Goal: Task Accomplishment & Management: Use online tool/utility

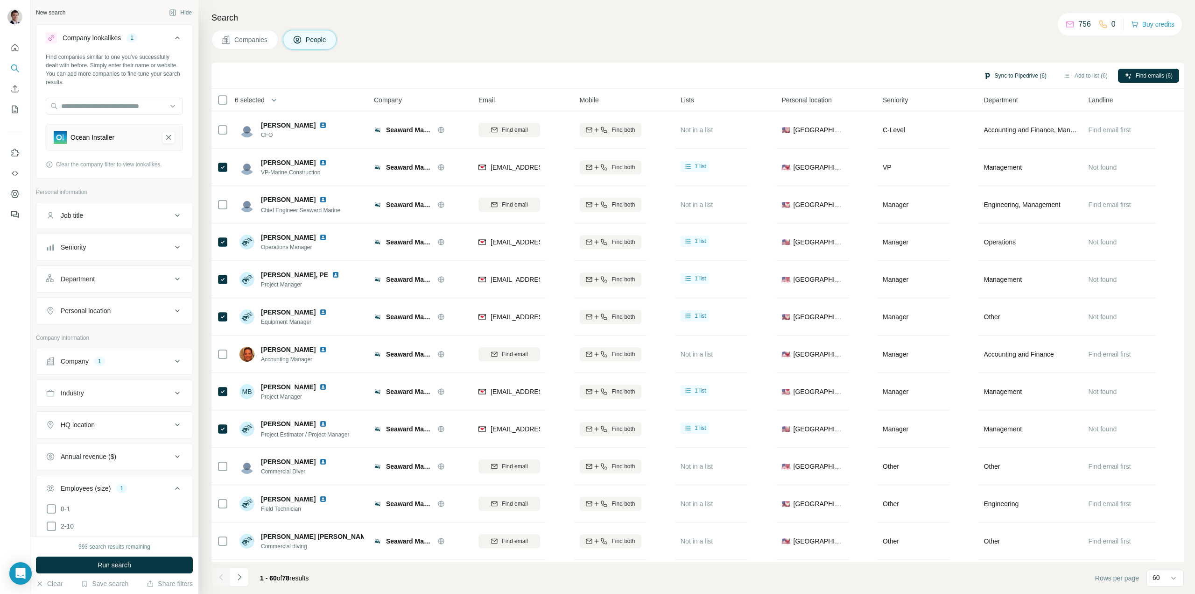
click at [1024, 73] on button "Sync to Pipedrive (6)" at bounding box center [1015, 76] width 76 height 14
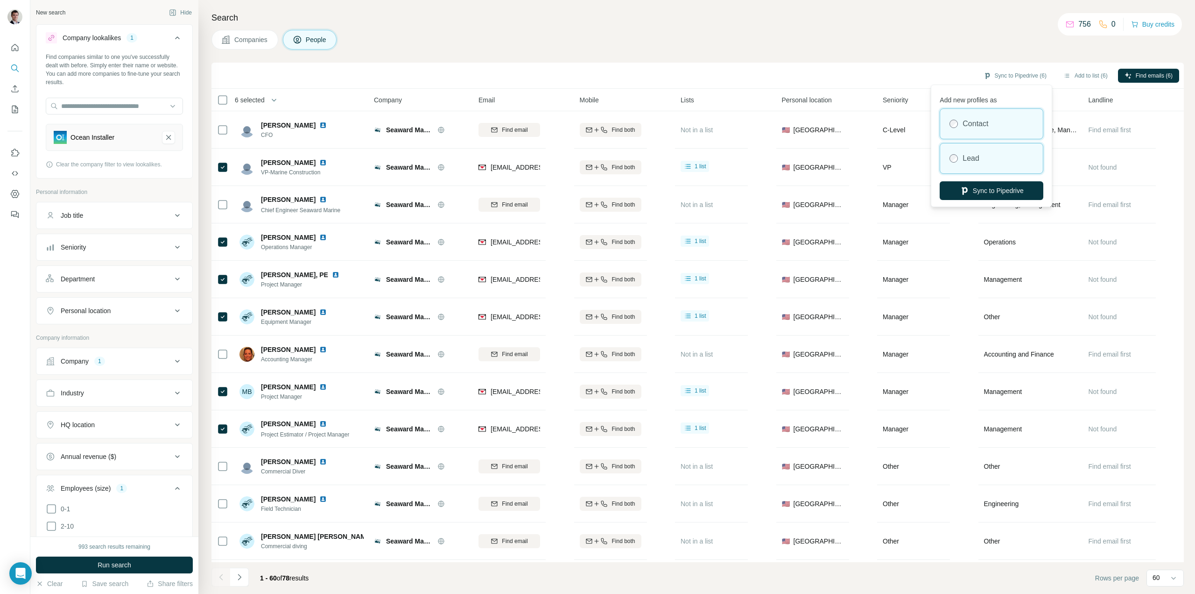
click at [988, 157] on div "Lead" at bounding box center [992, 158] width 103 height 30
click at [985, 191] on button "Sync to Pipedrive" at bounding box center [992, 190] width 104 height 19
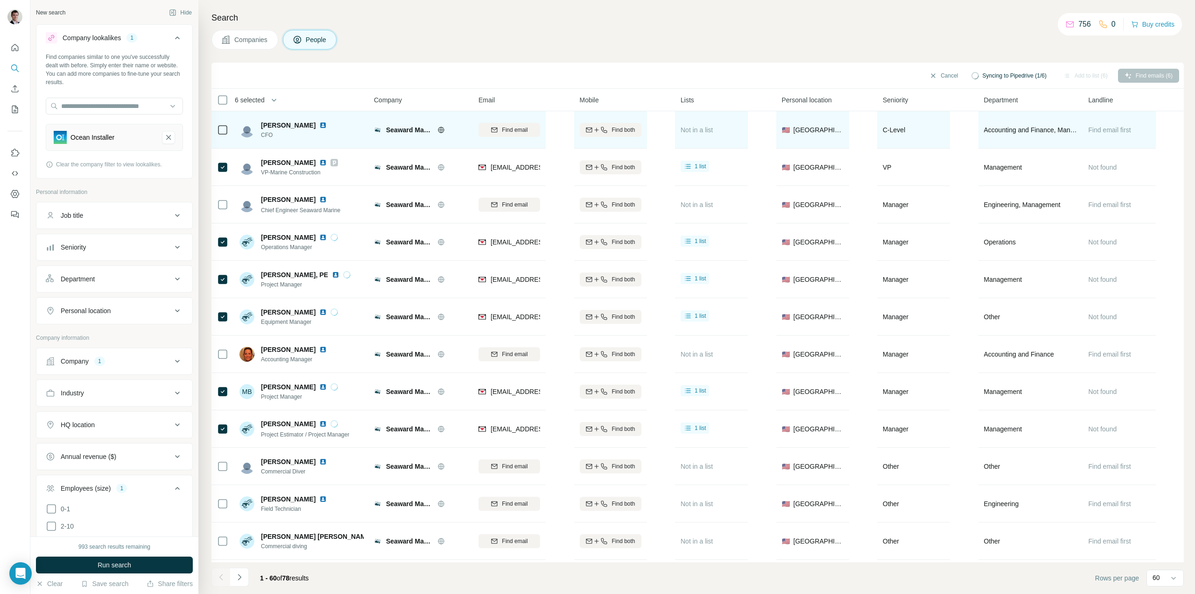
click at [247, 40] on span "Companies" at bounding box center [251, 39] width 34 height 9
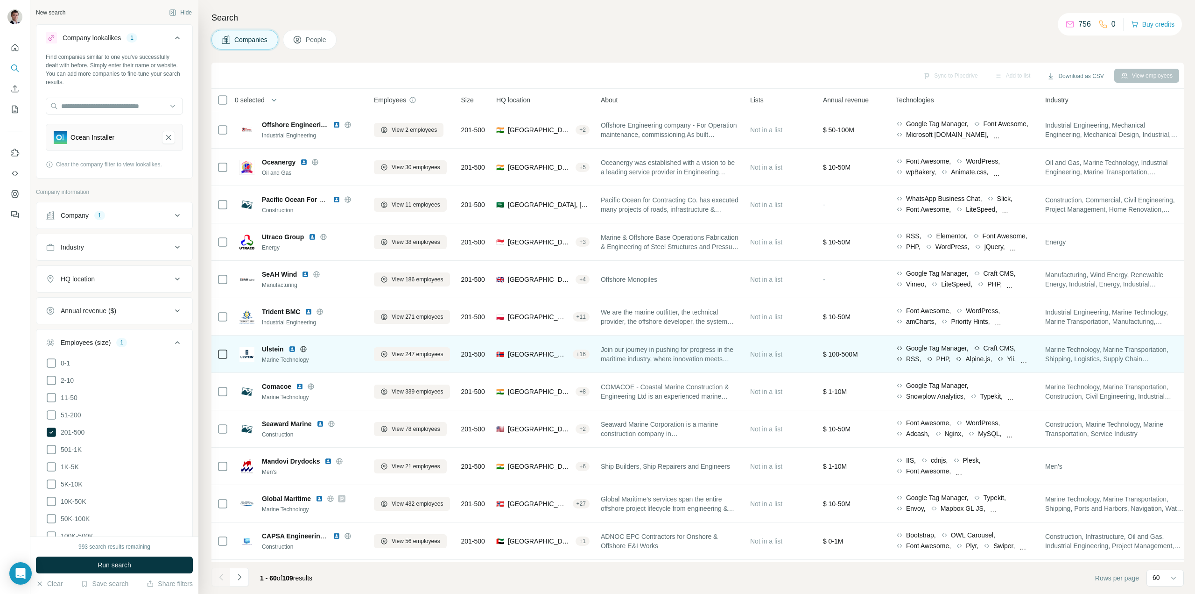
click at [305, 350] on icon at bounding box center [303, 348] width 7 height 7
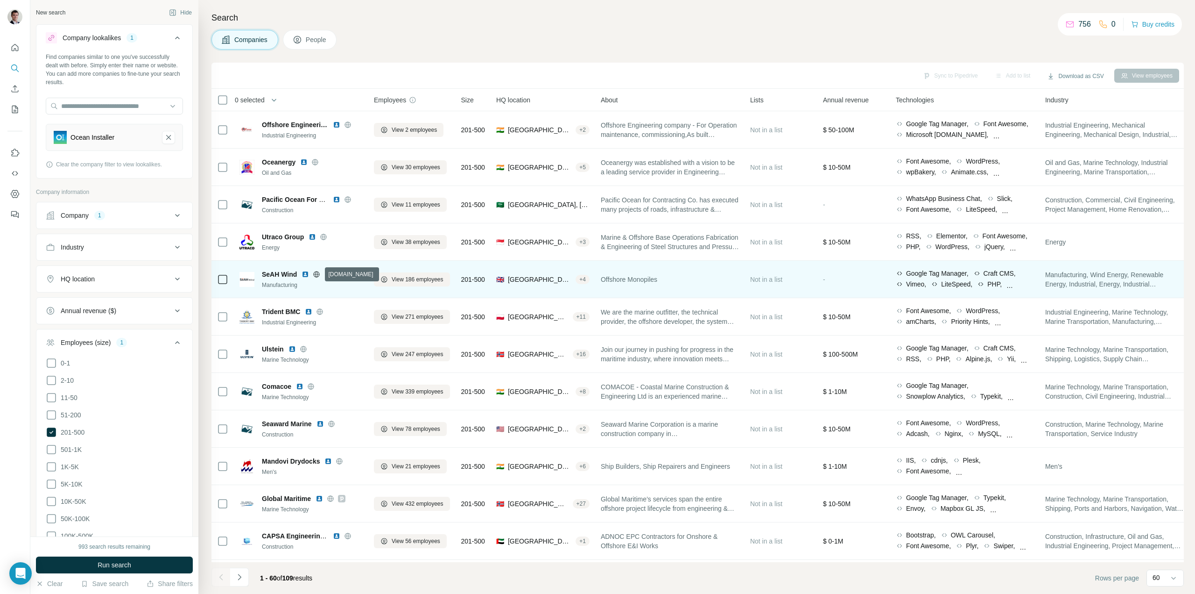
click at [317, 274] on icon at bounding box center [317, 274] width 2 height 6
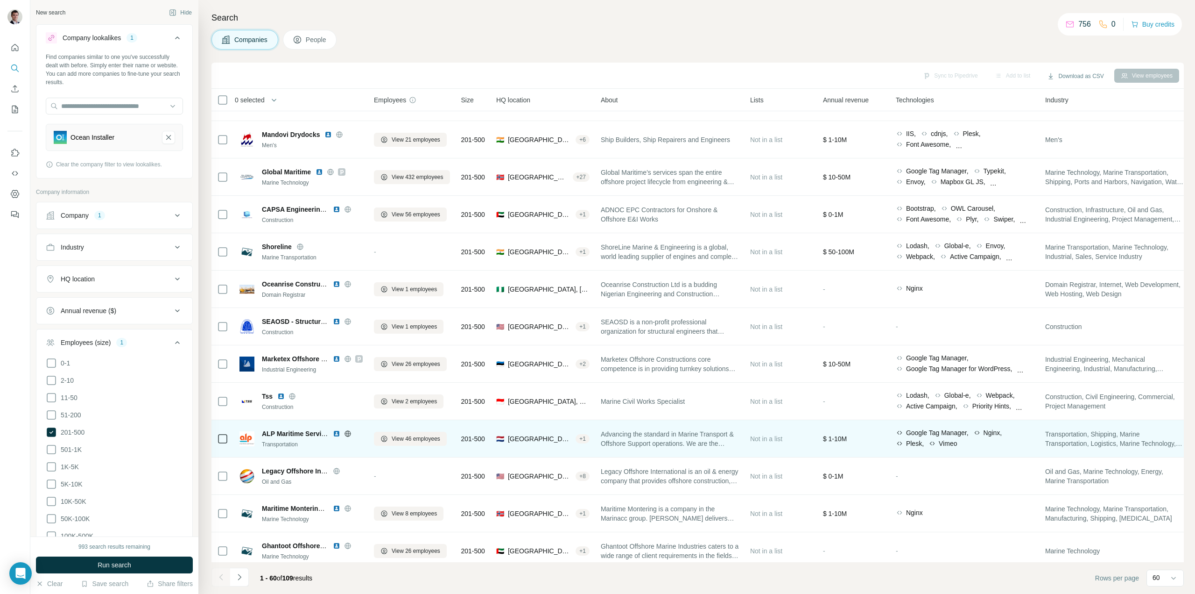
scroll to position [327, 0]
click at [350, 435] on icon at bounding box center [347, 432] width 7 height 7
drag, startPoint x: 262, startPoint y: 433, endPoint x: 323, endPoint y: 435, distance: 61.2
click at [325, 435] on span "ALP Maritime Services" at bounding box center [297, 432] width 71 height 7
click at [338, 431] on img at bounding box center [336, 432] width 7 height 7
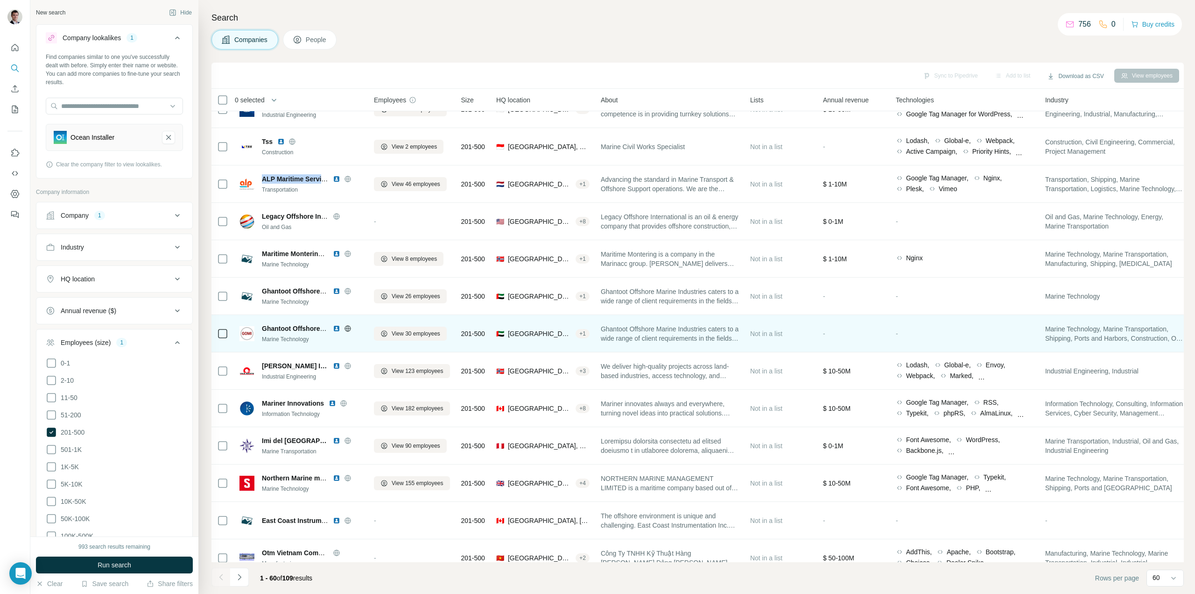
scroll to position [607, 0]
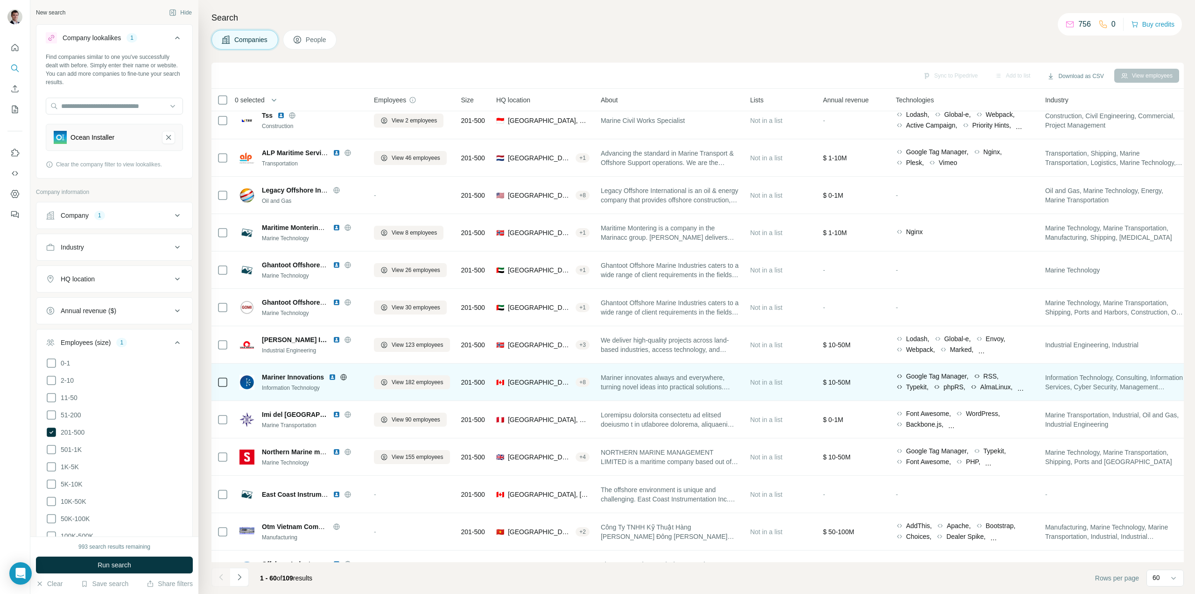
click at [345, 378] on icon at bounding box center [343, 376] width 7 height 7
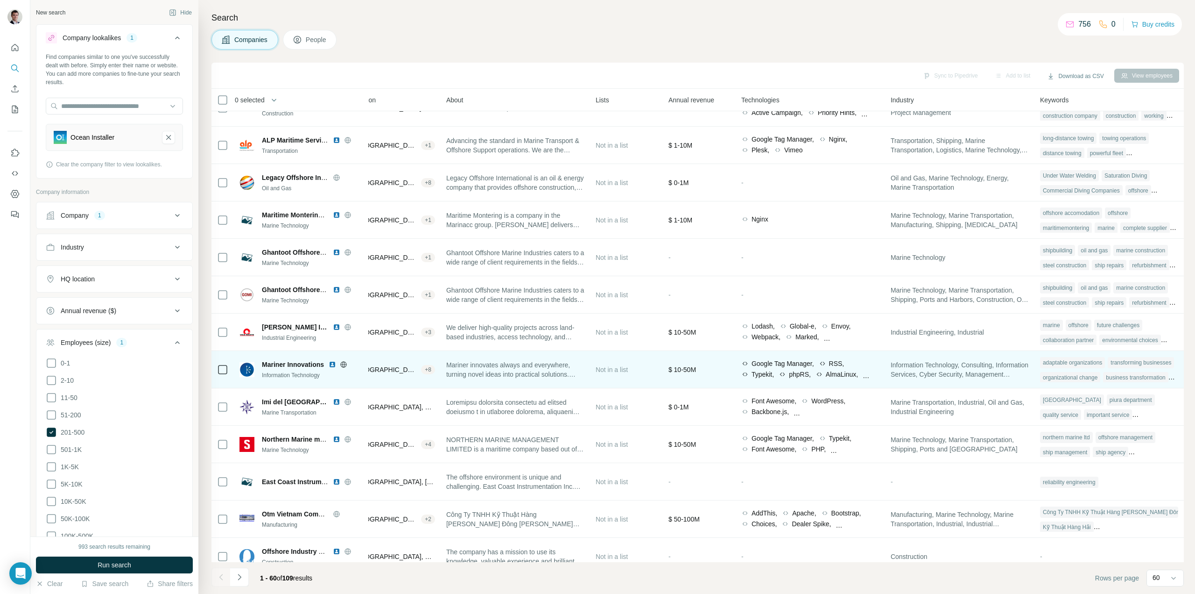
scroll to position [625, 165]
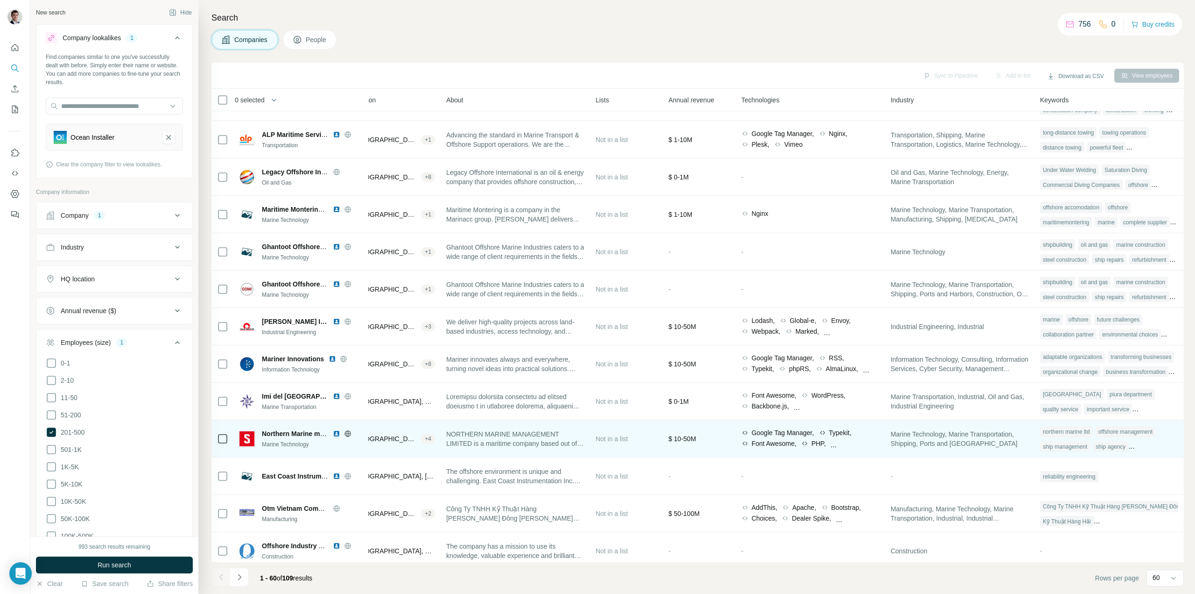
click at [347, 433] on icon at bounding box center [348, 433] width 2 height 6
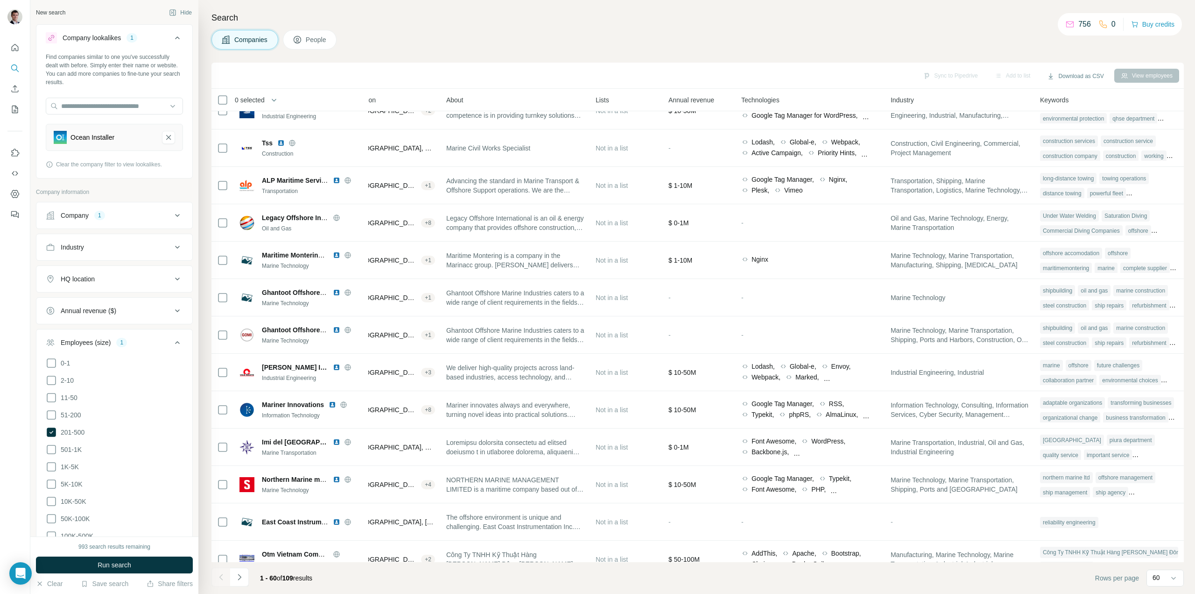
scroll to position [579, 165]
click at [378, 99] on div "HQ location" at bounding box center [388, 99] width 93 height 11
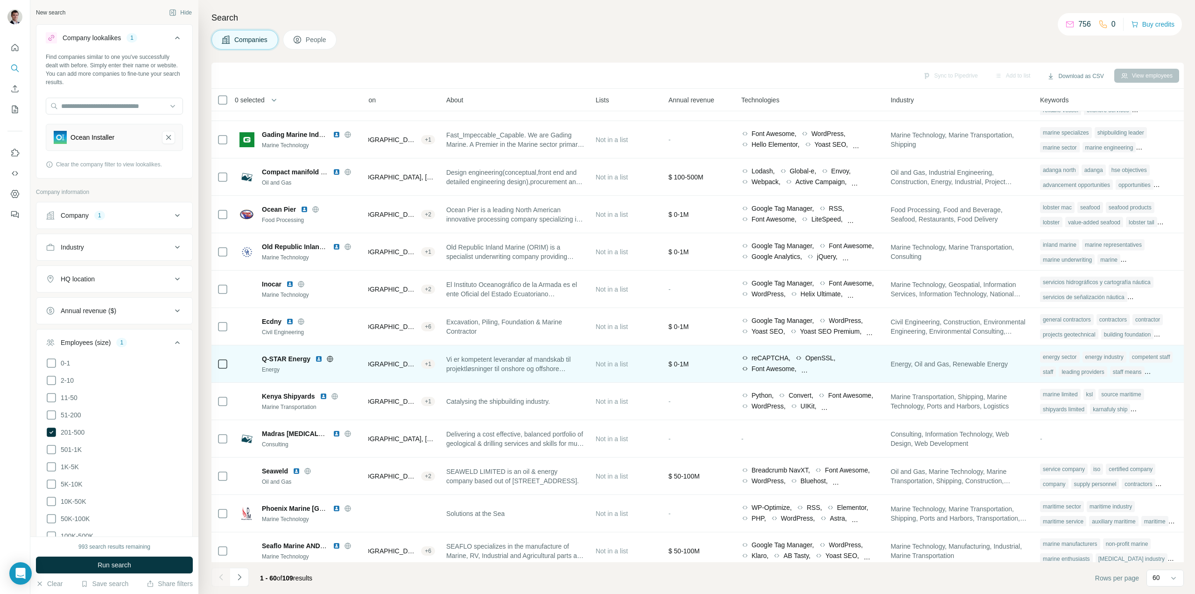
scroll to position [1559, 165]
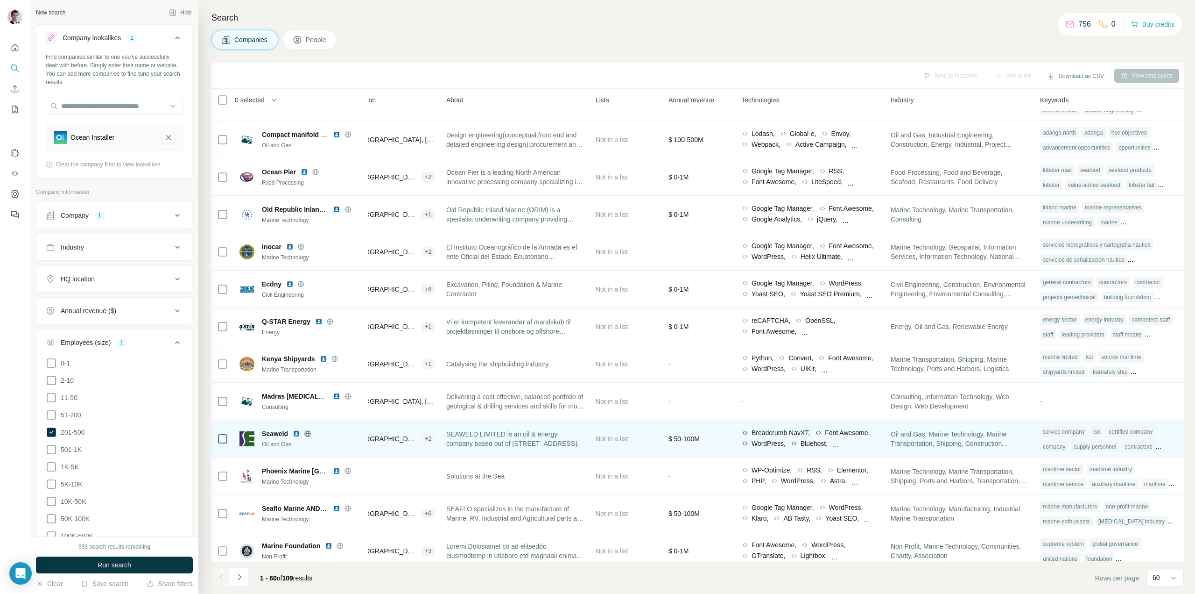
click at [307, 435] on icon at bounding box center [307, 433] width 7 height 7
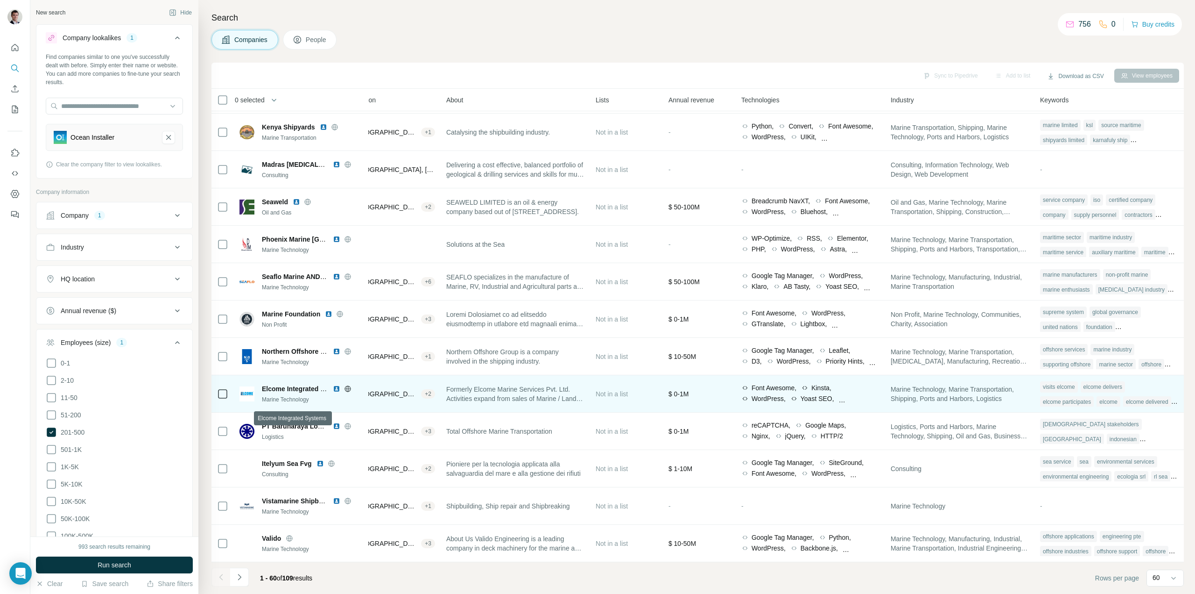
scroll to position [1796, 165]
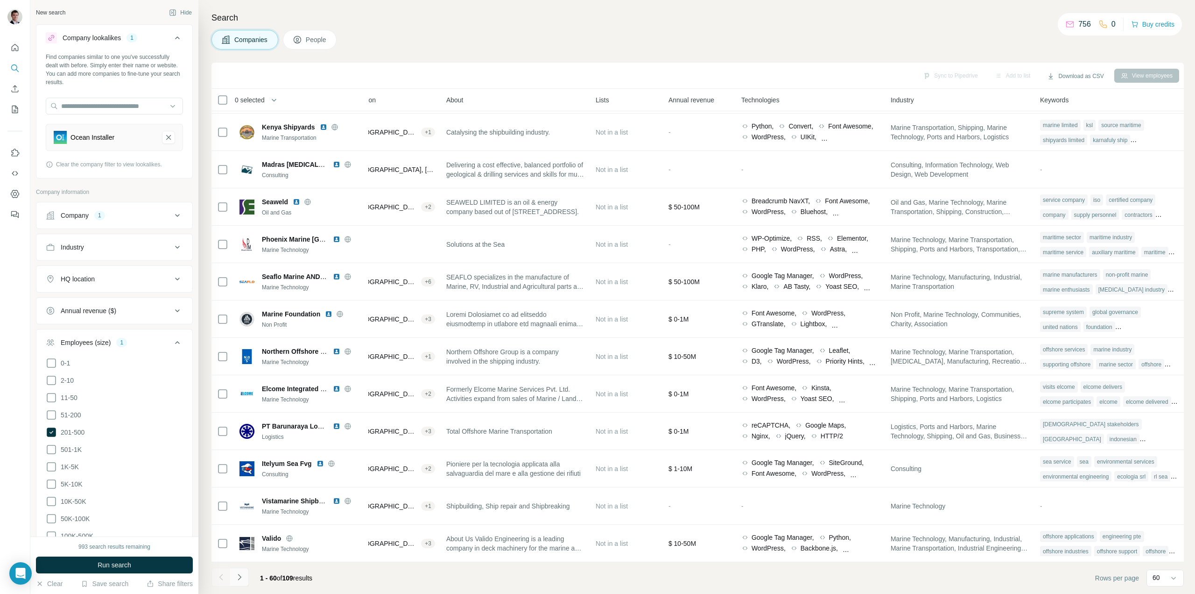
click at [244, 577] on icon "Navigate to next page" at bounding box center [239, 576] width 9 height 9
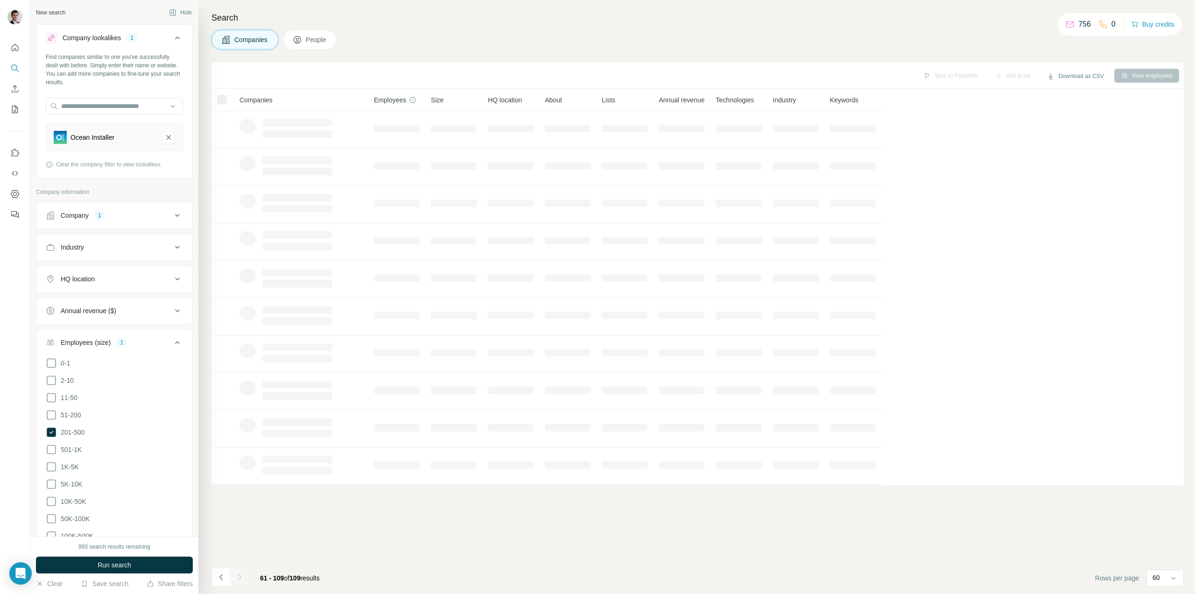
scroll to position [0, 0]
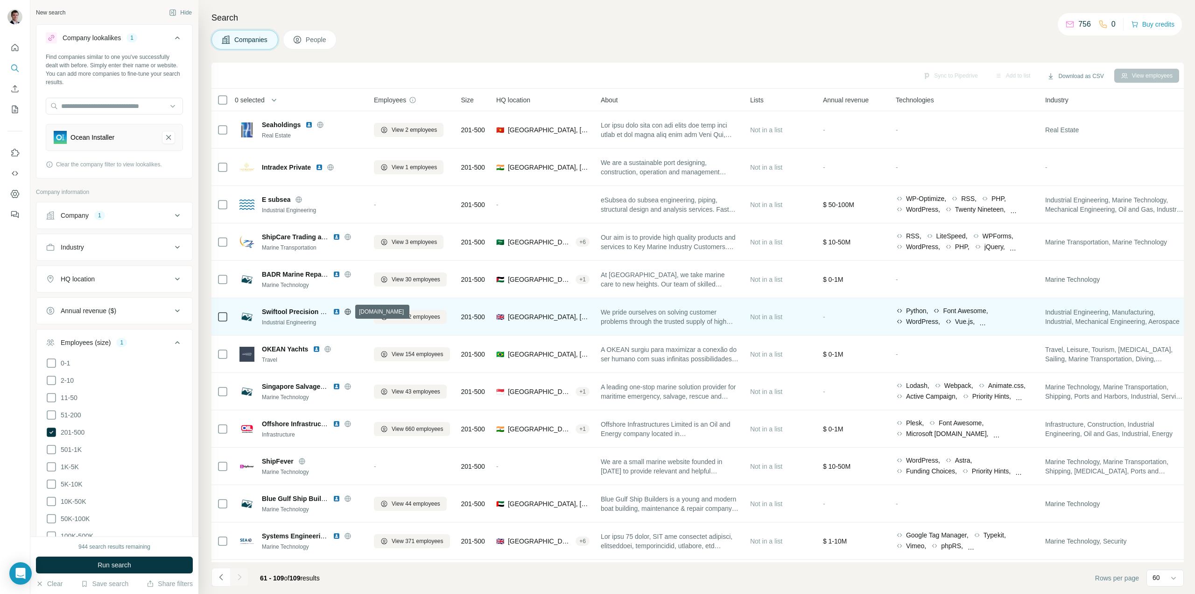
click at [348, 311] on icon at bounding box center [348, 311] width 6 height 0
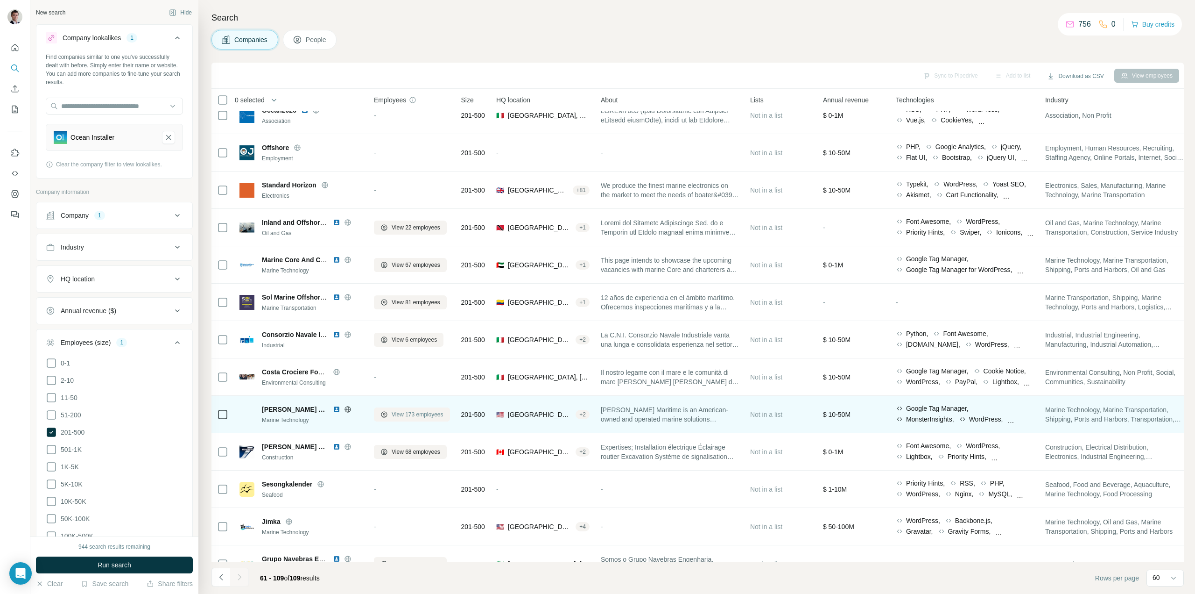
scroll to position [467, 0]
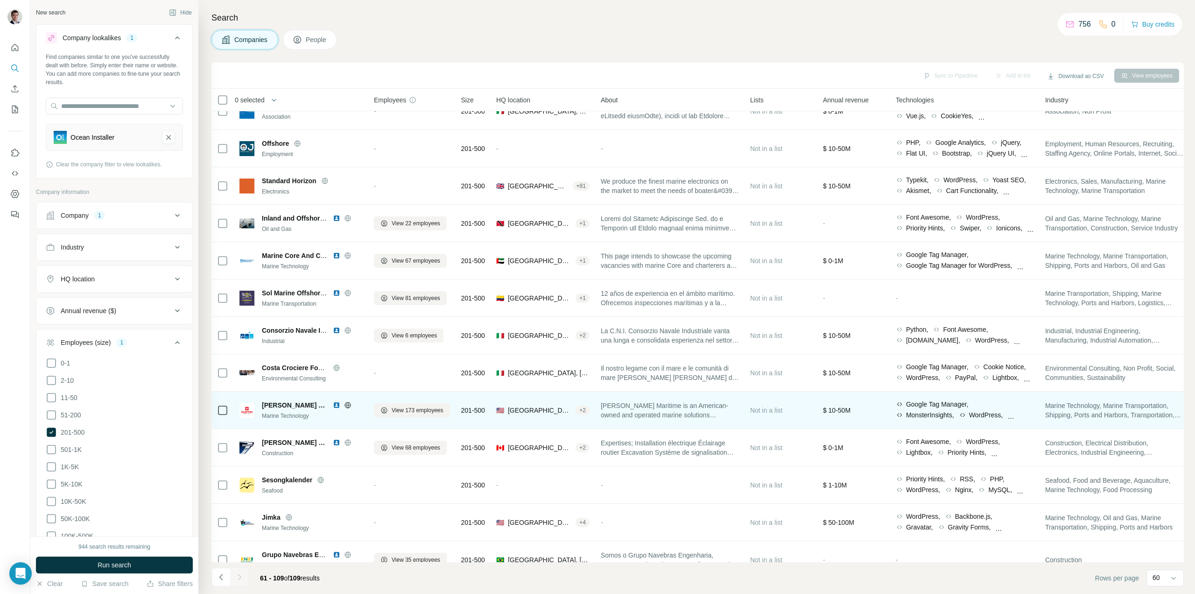
click at [344, 404] on icon at bounding box center [347, 404] width 7 height 7
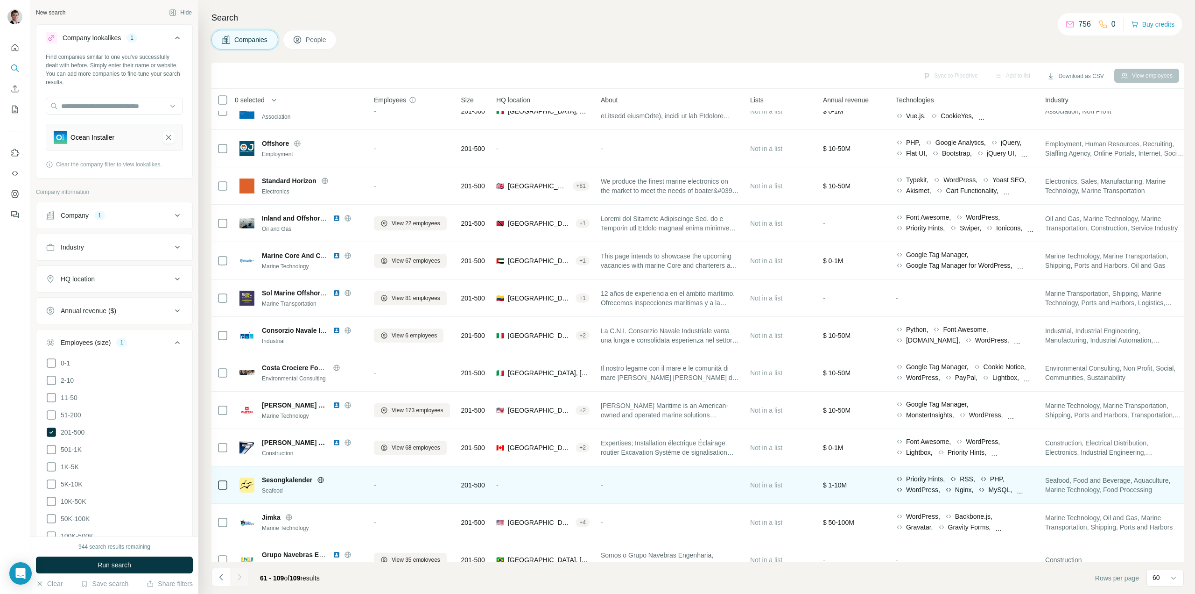
drag, startPoint x: 341, startPoint y: 446, endPoint x: 338, endPoint y: 471, distance: 25.4
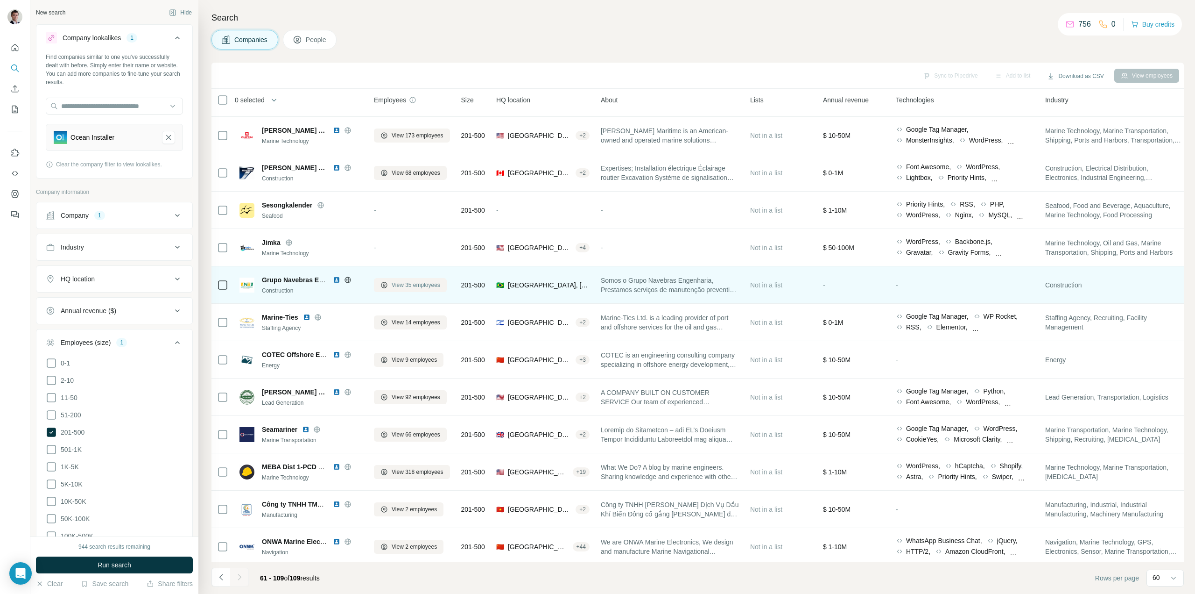
scroll to position [747, 0]
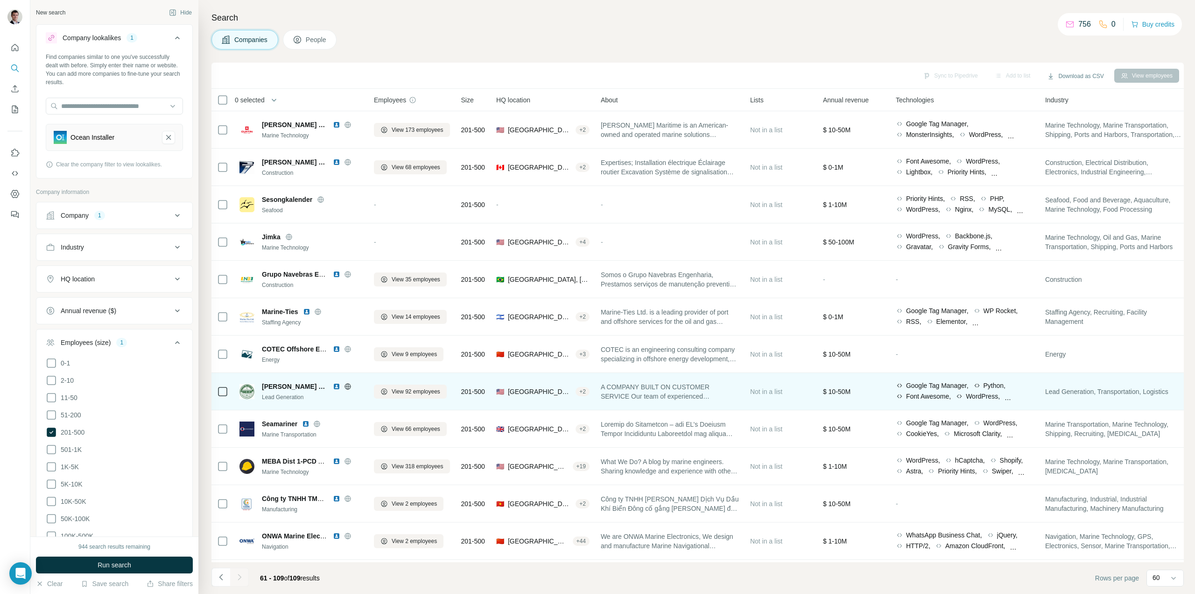
click at [344, 382] on icon at bounding box center [347, 385] width 7 height 7
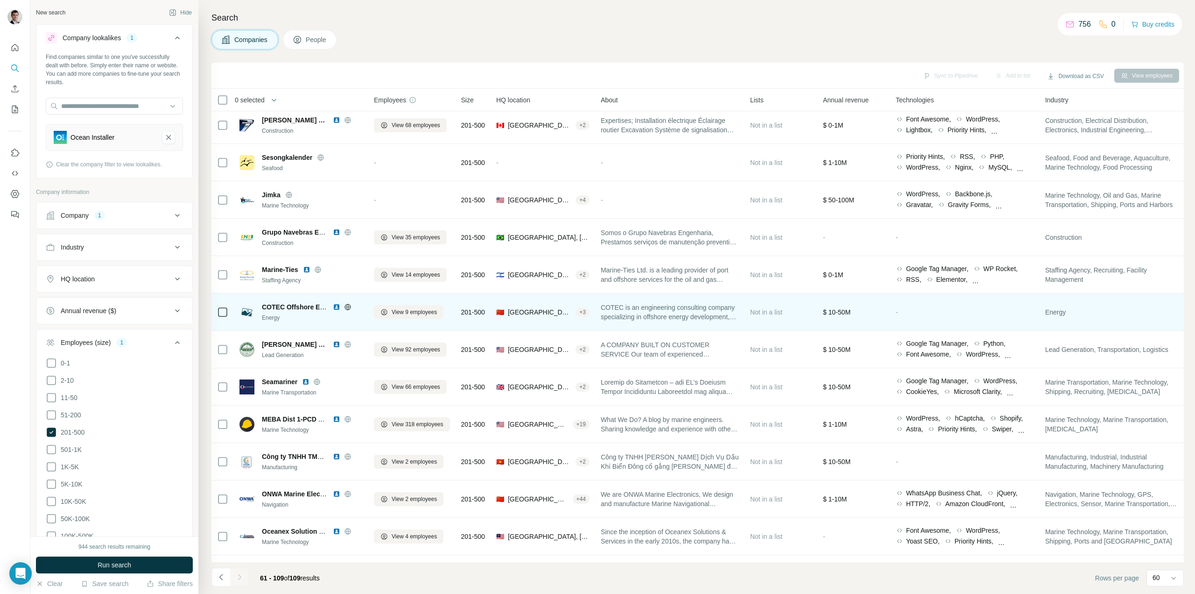
scroll to position [794, 0]
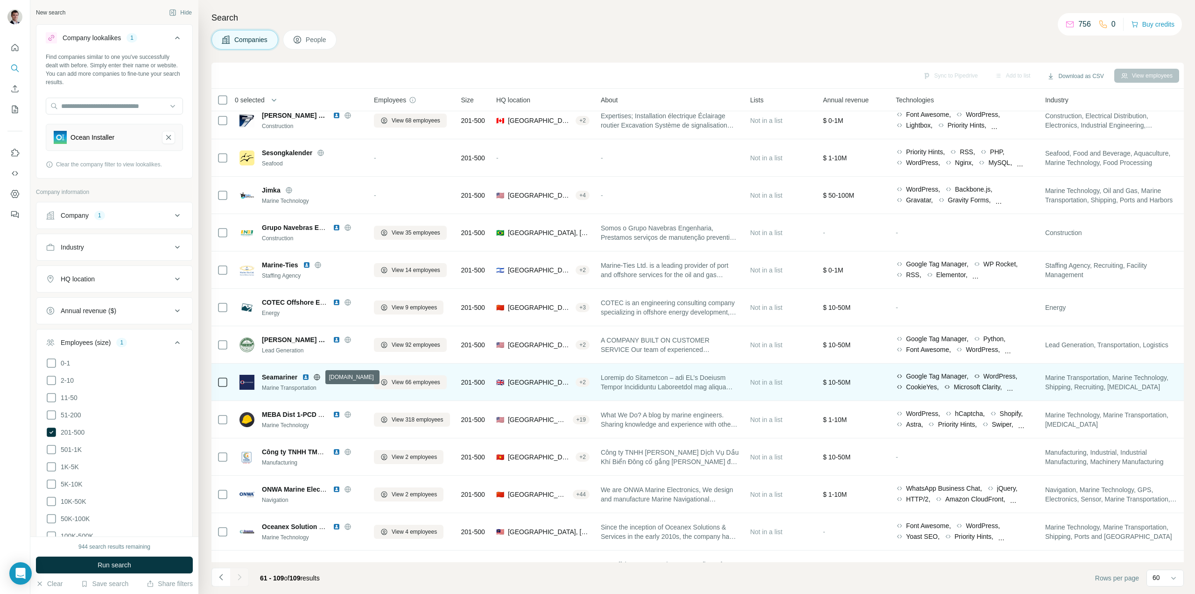
click at [318, 378] on icon at bounding box center [316, 376] width 7 height 7
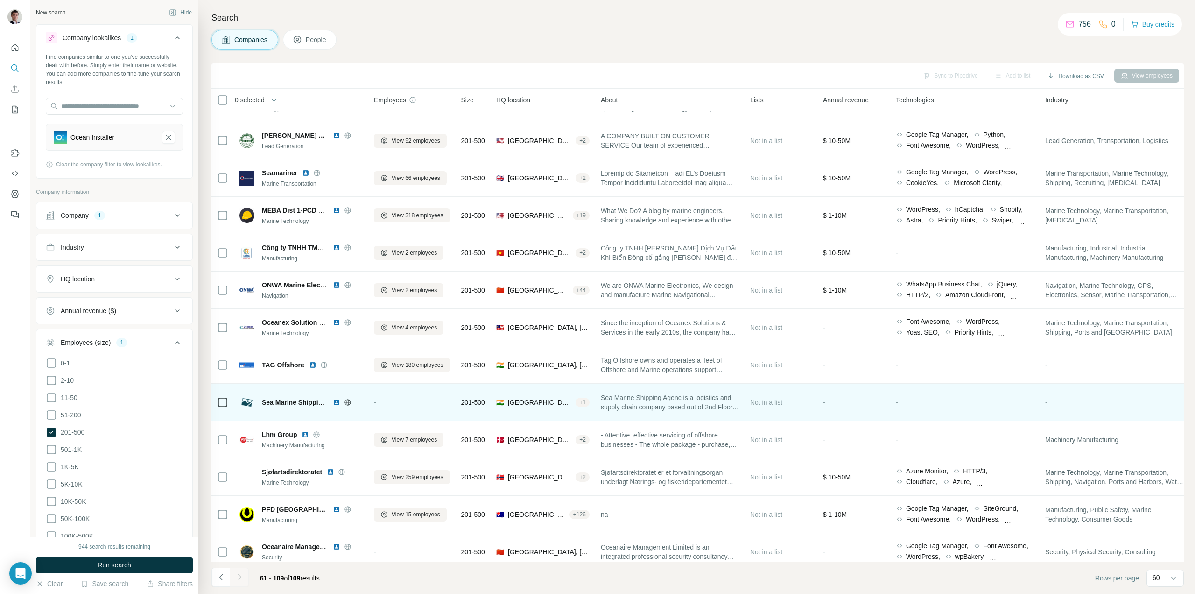
scroll to position [1027, 0]
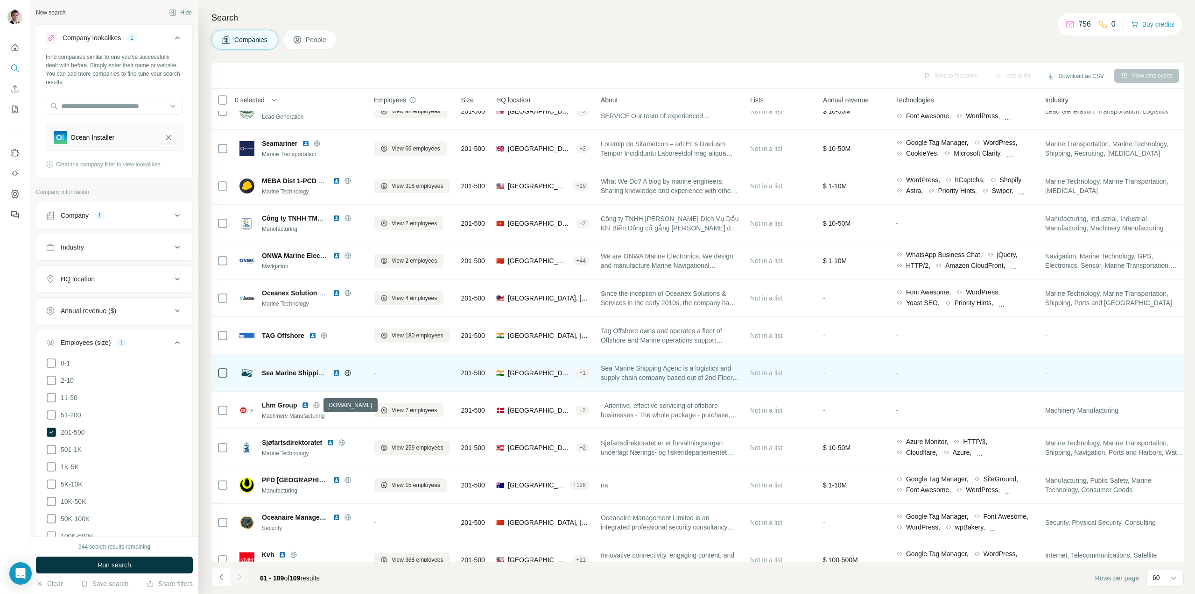
drag, startPoint x: 317, startPoint y: 404, endPoint x: 291, endPoint y: 390, distance: 29.3
click at [318, 404] on icon at bounding box center [316, 404] width 7 height 7
